Goal: Information Seeking & Learning: Learn about a topic

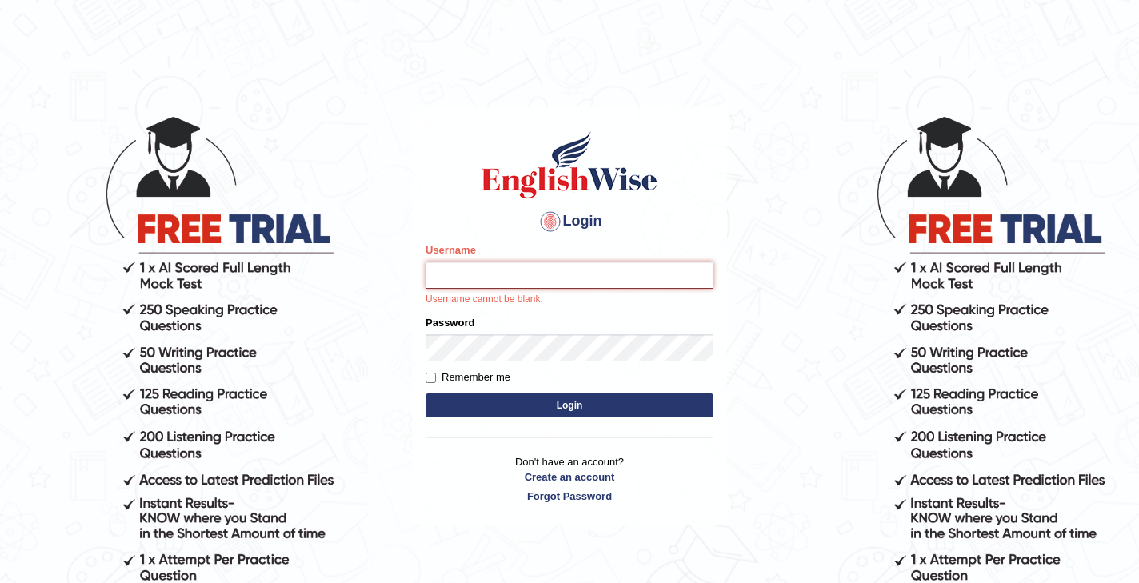
type input "kexang92"
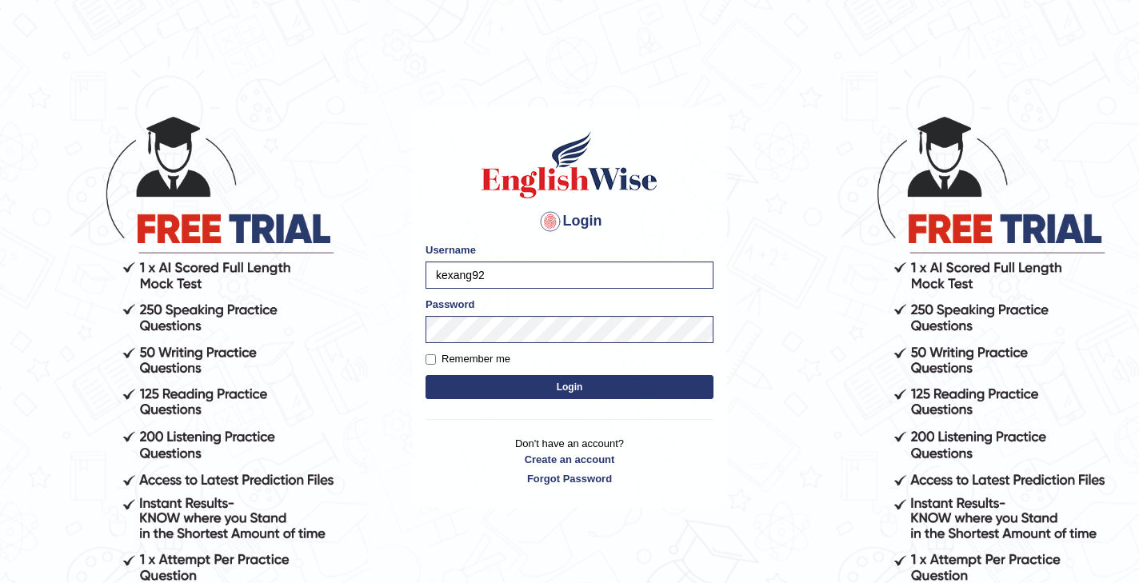
click at [567, 390] on button "Login" at bounding box center [570, 387] width 288 height 24
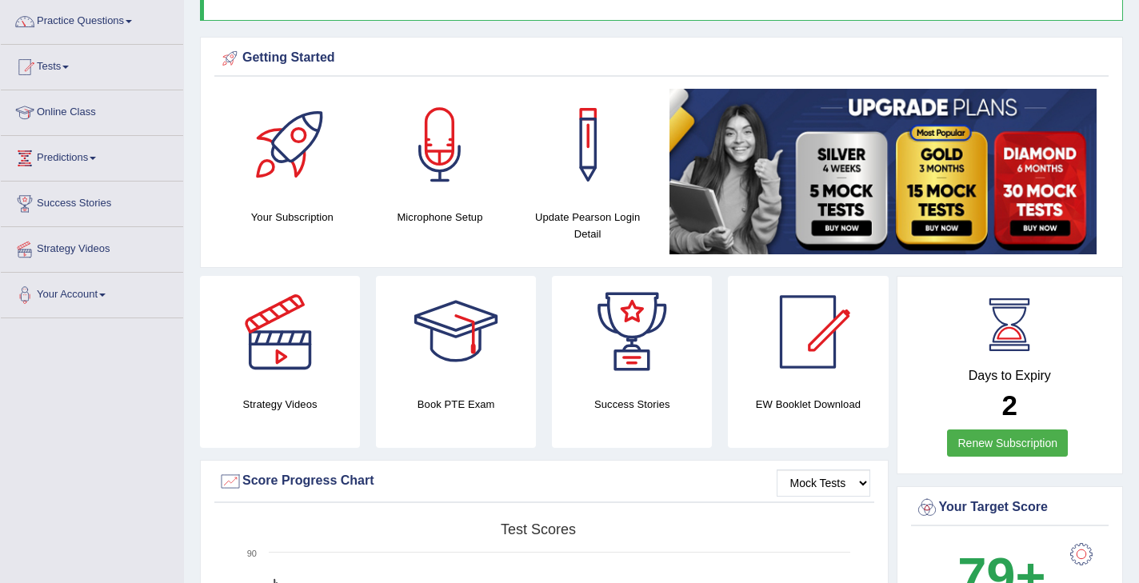
scroll to position [3, 0]
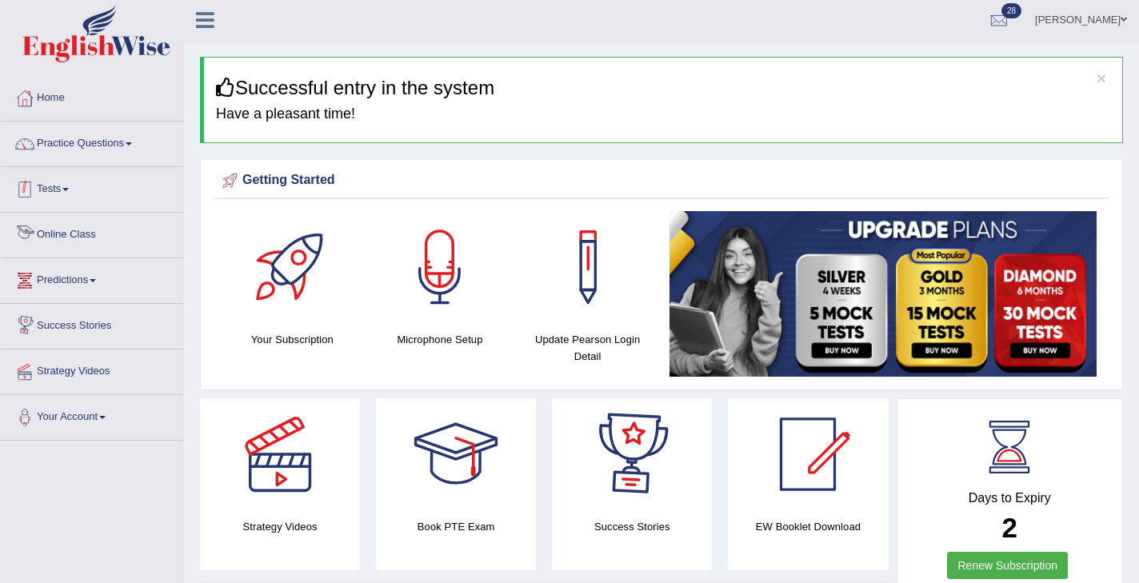
click at [66, 188] on link "Tests" at bounding box center [92, 187] width 182 height 40
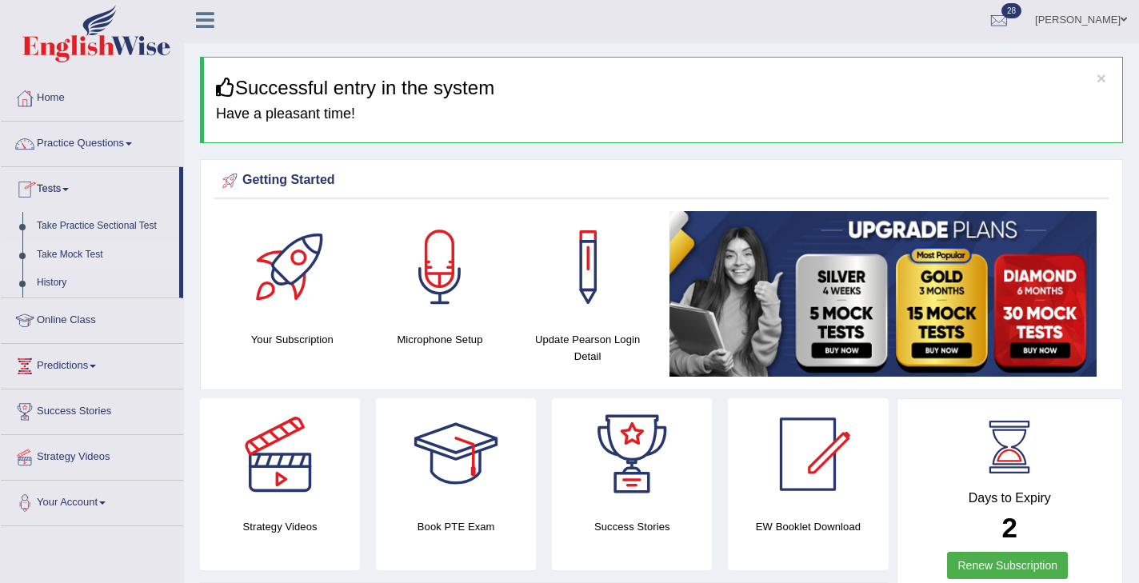
click at [83, 256] on link "Take Mock Test" at bounding box center [105, 255] width 150 height 29
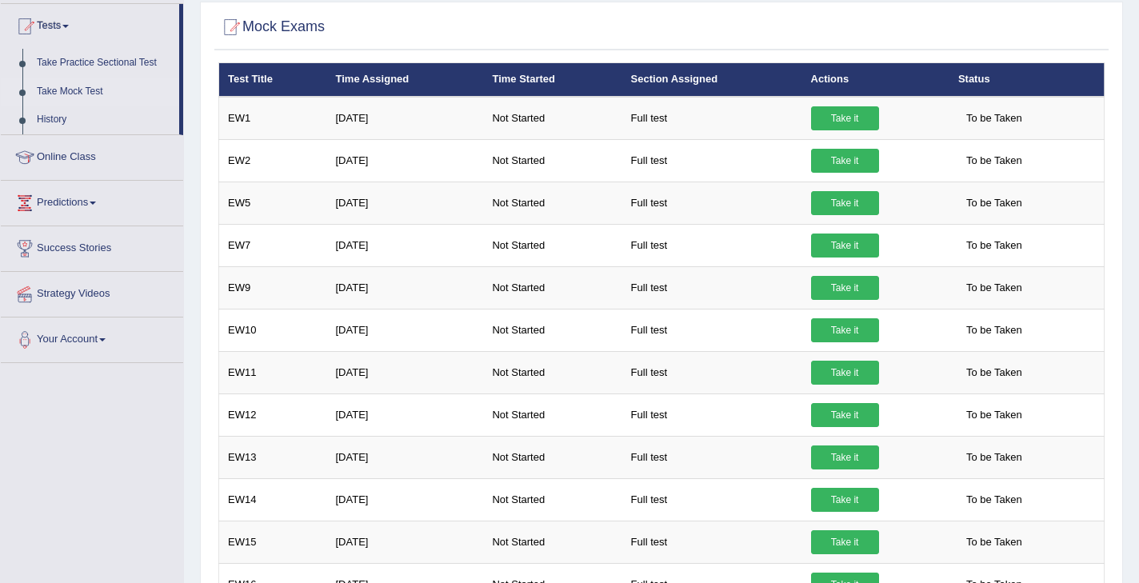
scroll to position [166, 0]
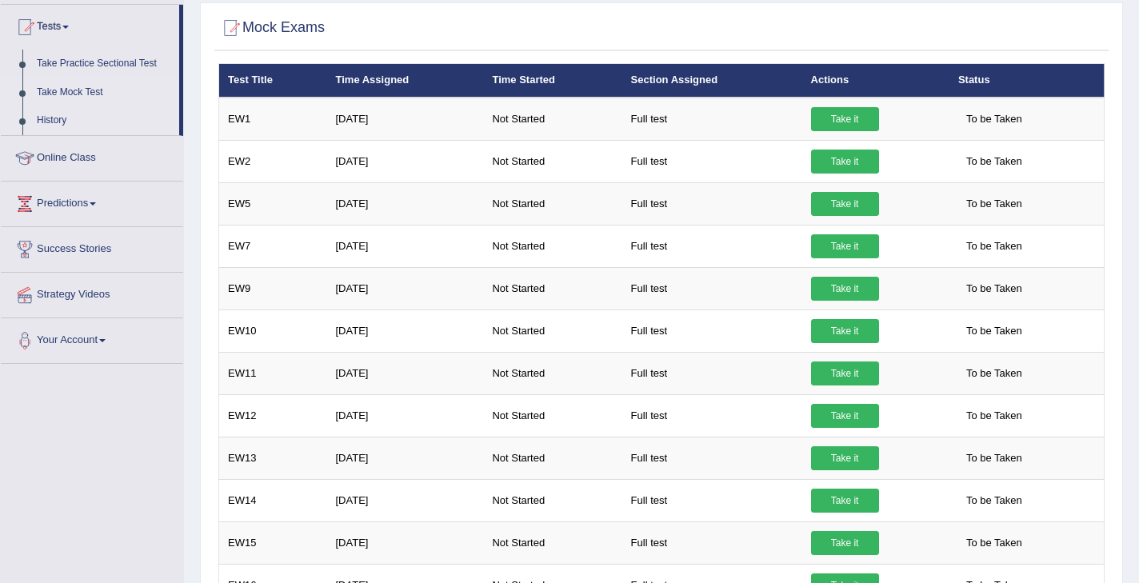
click at [51, 122] on link "History" at bounding box center [105, 120] width 150 height 29
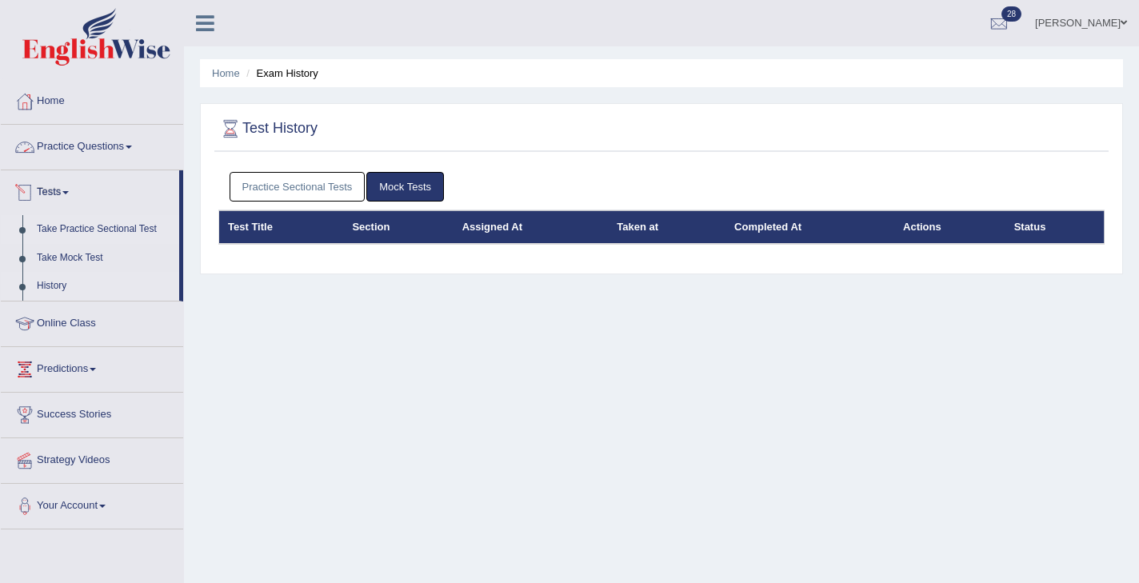
click at [78, 229] on link "Take Practice Sectional Test" at bounding box center [105, 229] width 150 height 29
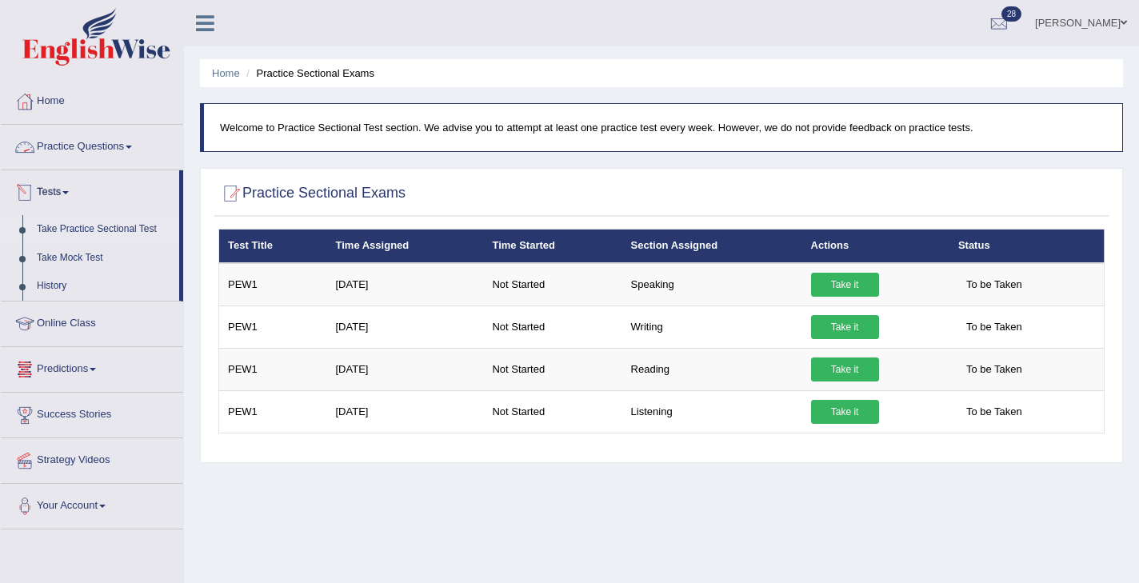
click at [116, 155] on link "Practice Questions" at bounding box center [92, 145] width 182 height 40
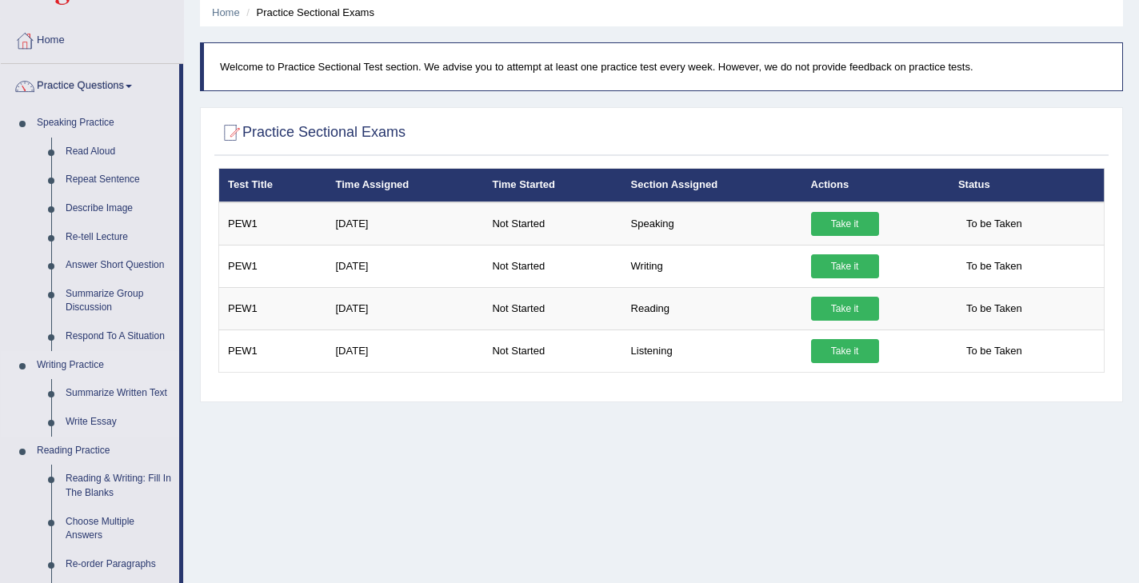
scroll to position [66, 0]
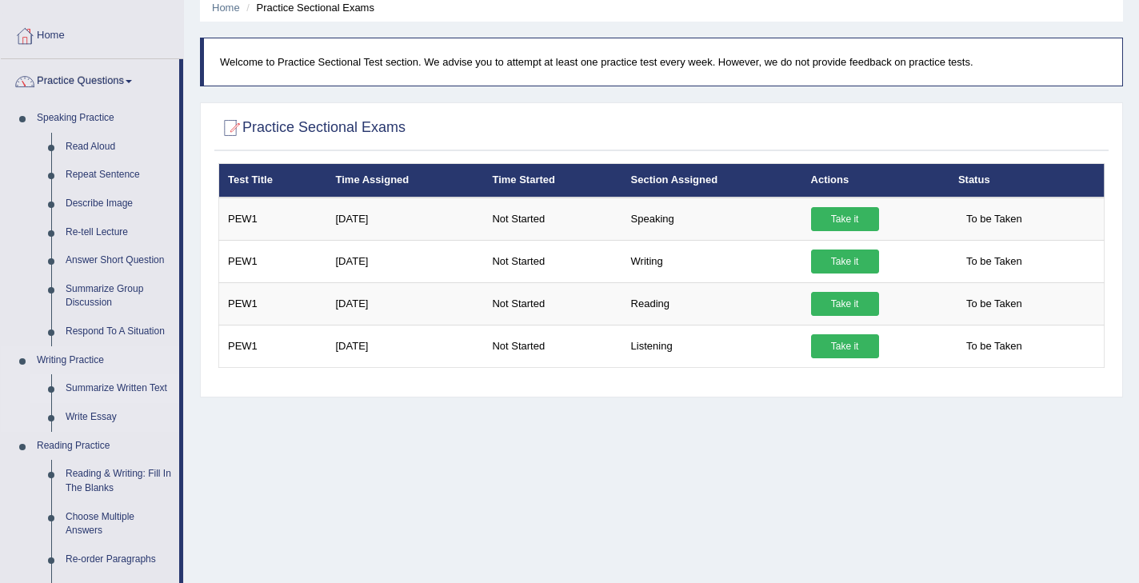
click at [101, 389] on link "Summarize Written Text" at bounding box center [118, 388] width 121 height 29
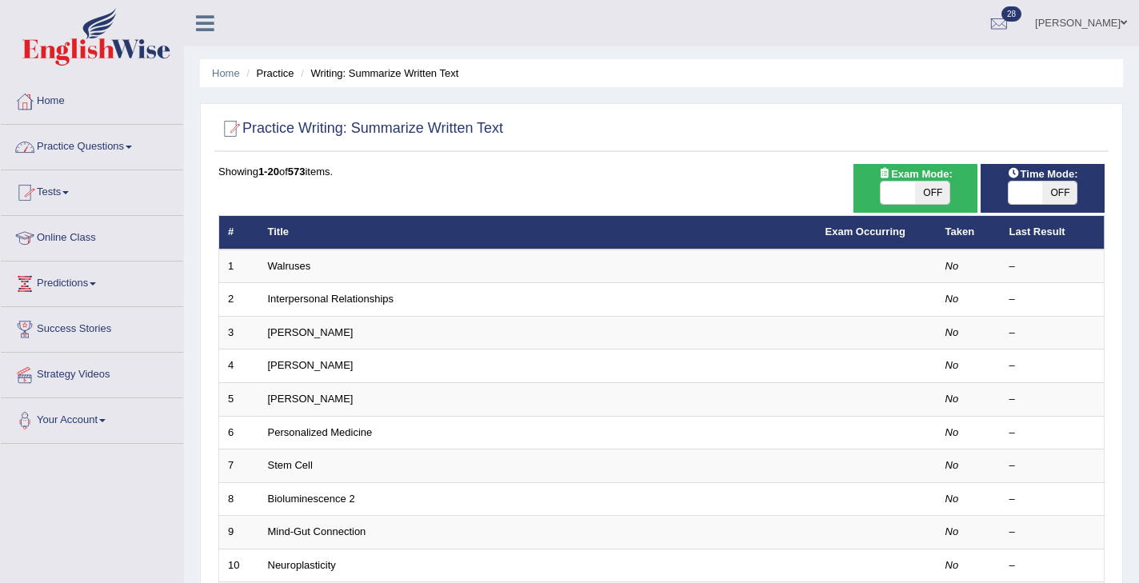
click at [938, 197] on span "OFF" at bounding box center [932, 193] width 34 height 22
checkbox input "true"
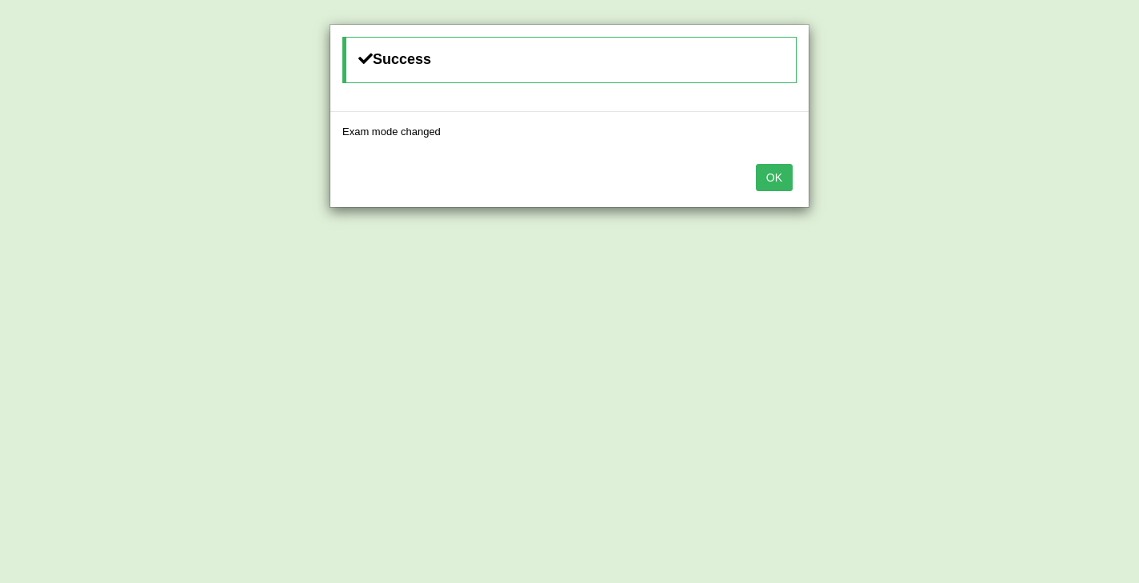
click at [776, 176] on button "OK" at bounding box center [774, 177] width 37 height 27
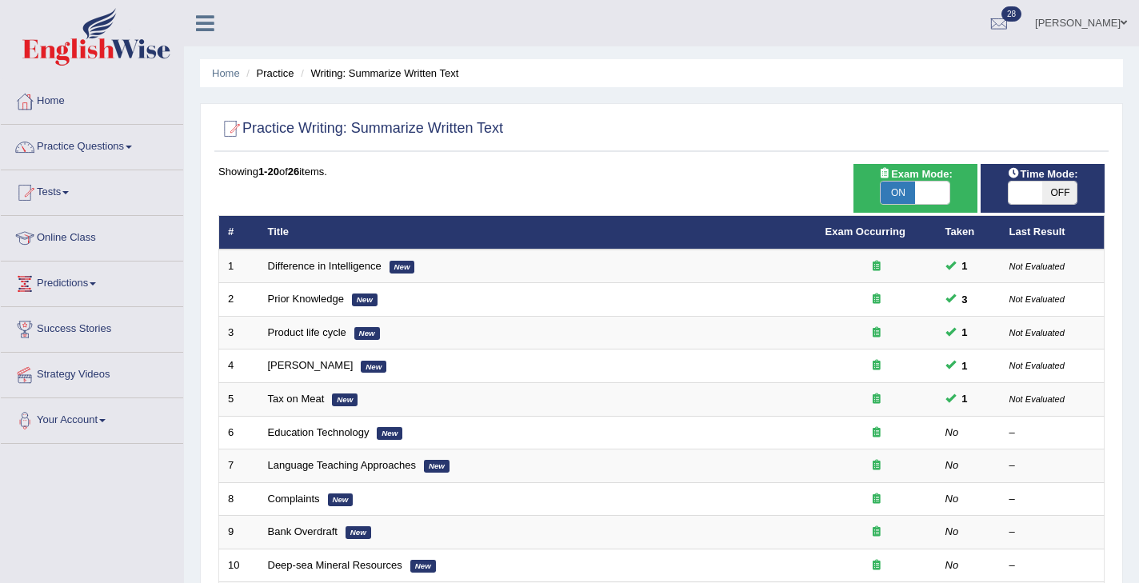
click at [1053, 195] on span "OFF" at bounding box center [1060, 193] width 34 height 22
checkbox input "true"
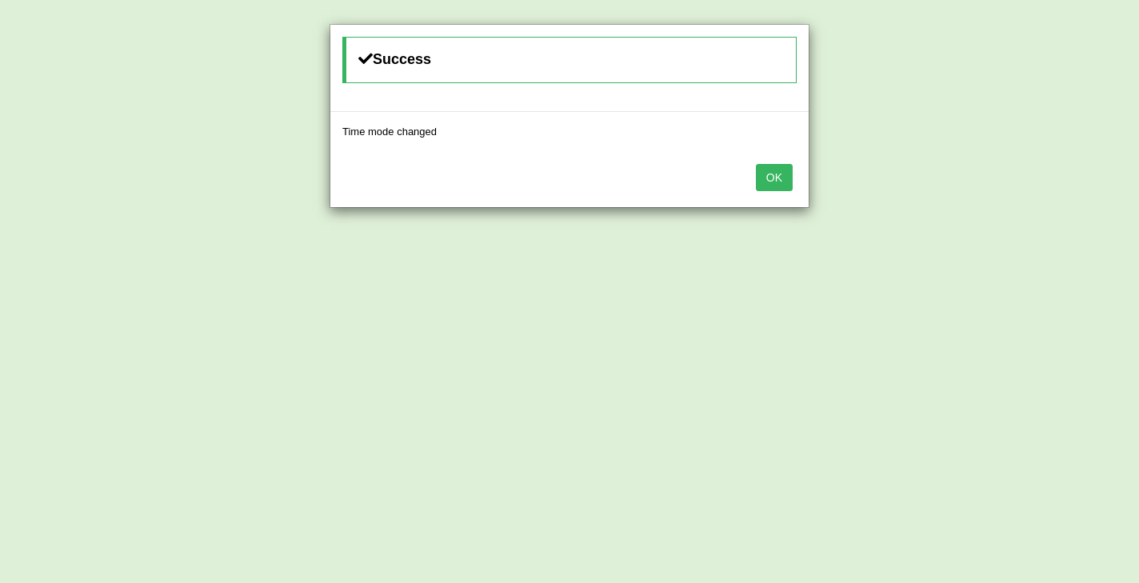
click at [778, 179] on button "OK" at bounding box center [774, 177] width 37 height 27
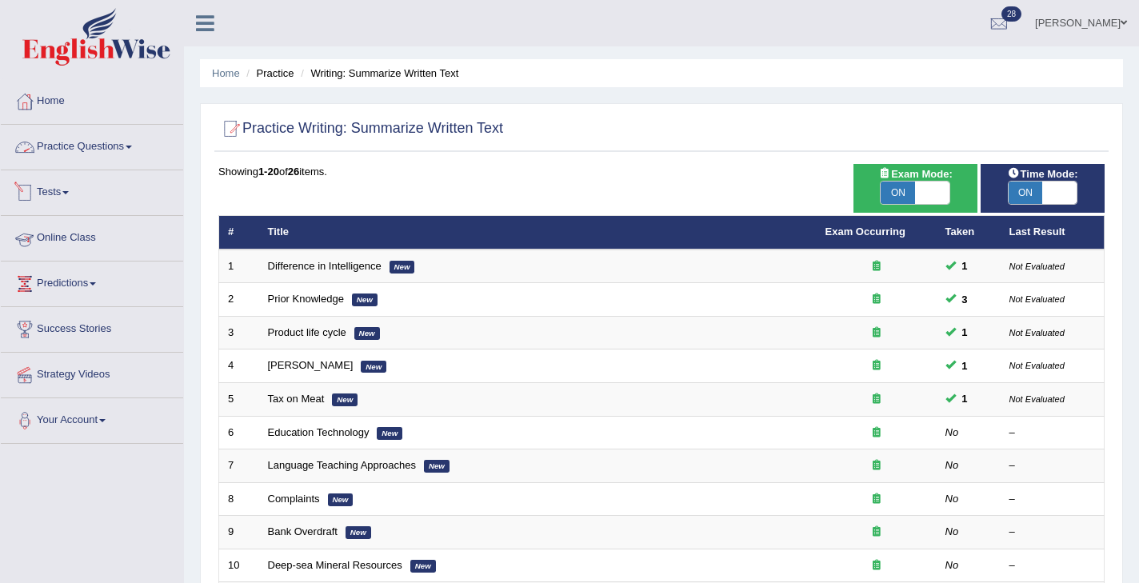
click at [129, 146] on link "Practice Questions" at bounding box center [92, 145] width 182 height 40
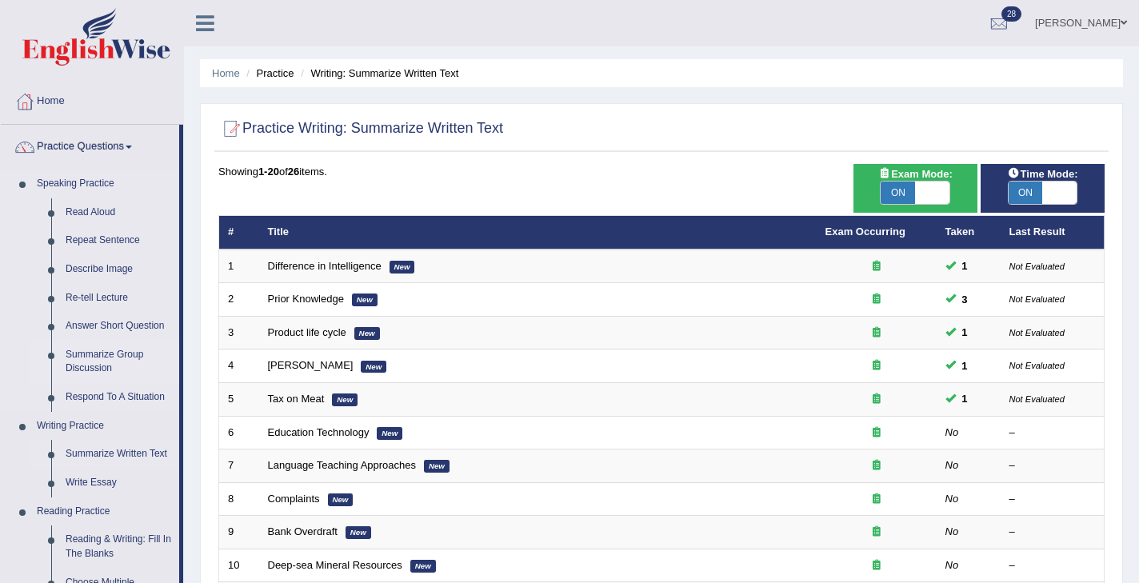
click at [90, 359] on link "Summarize Group Discussion" at bounding box center [118, 362] width 121 height 42
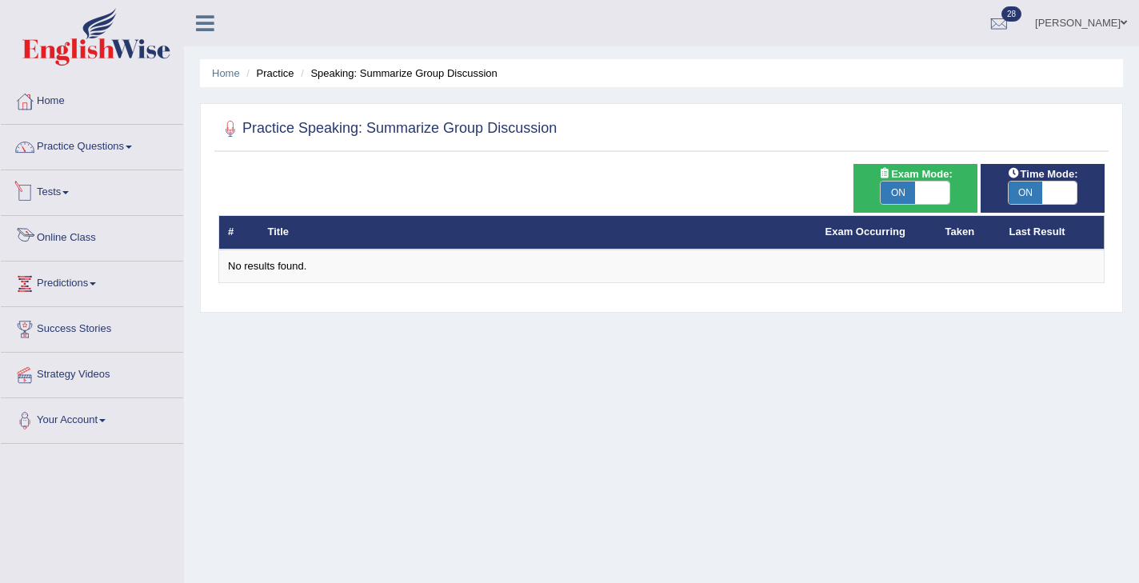
click at [66, 202] on link "Tests" at bounding box center [92, 190] width 182 height 40
